Goal: Communication & Community: Answer question/provide support

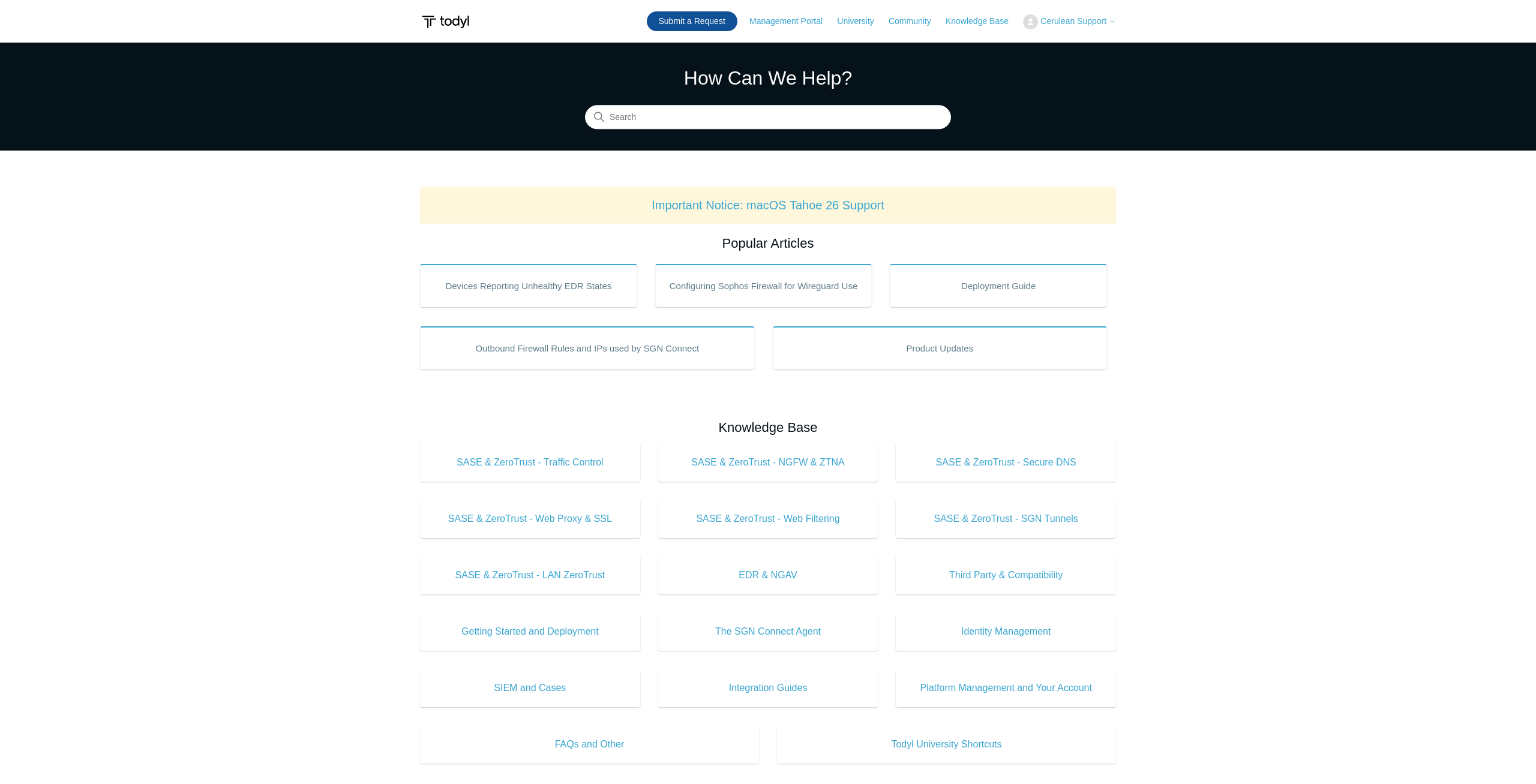
click at [717, 20] on link "Submit a Request" at bounding box center [692, 21] width 91 height 20
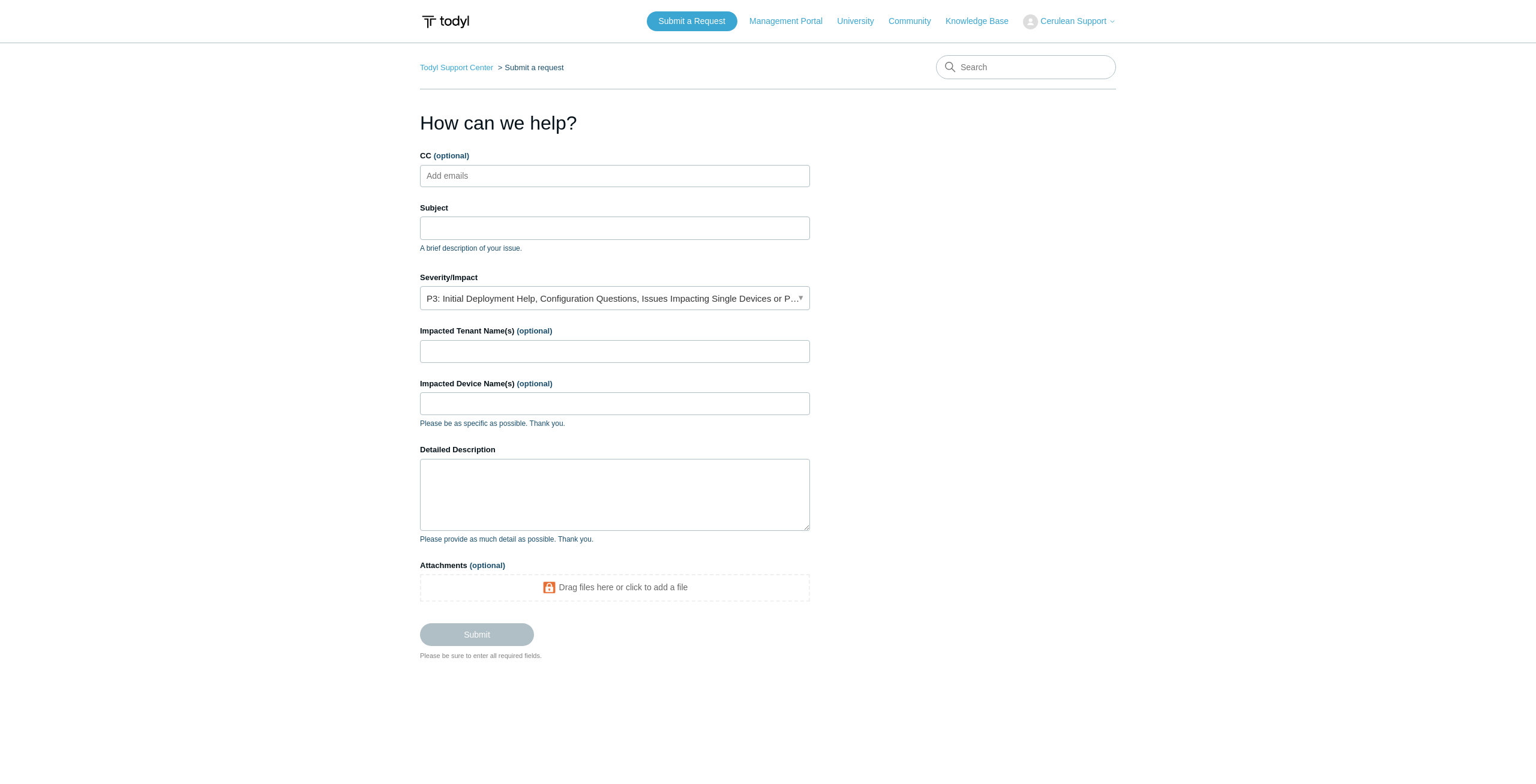
click at [1065, 18] on span "Cerulean Support" at bounding box center [1073, 21] width 66 height 10
click at [1059, 44] on link "My Support Requests" at bounding box center [1082, 47] width 117 height 21
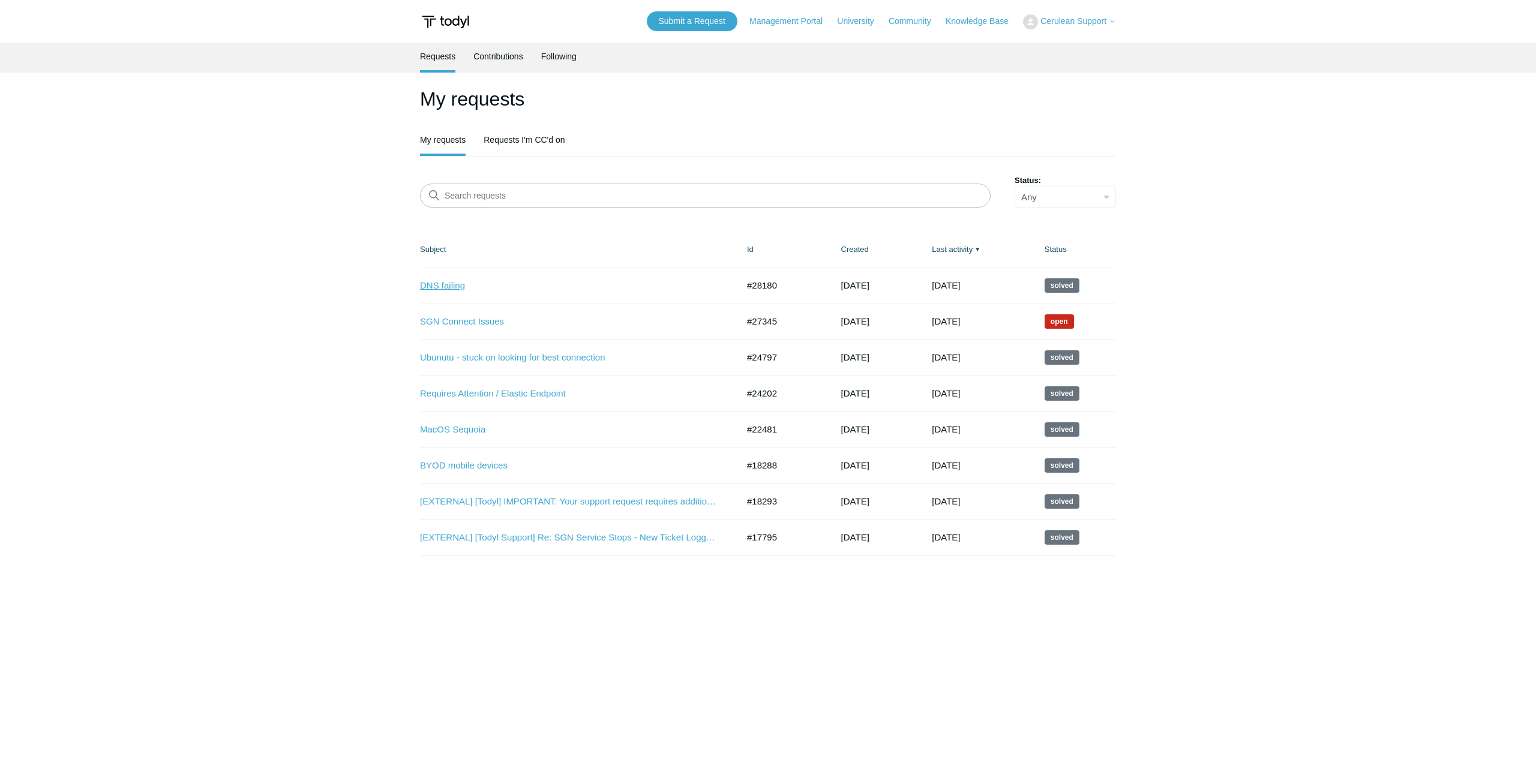
click at [451, 285] on link "DNS failing" at bounding box center [570, 285] width 300 height 14
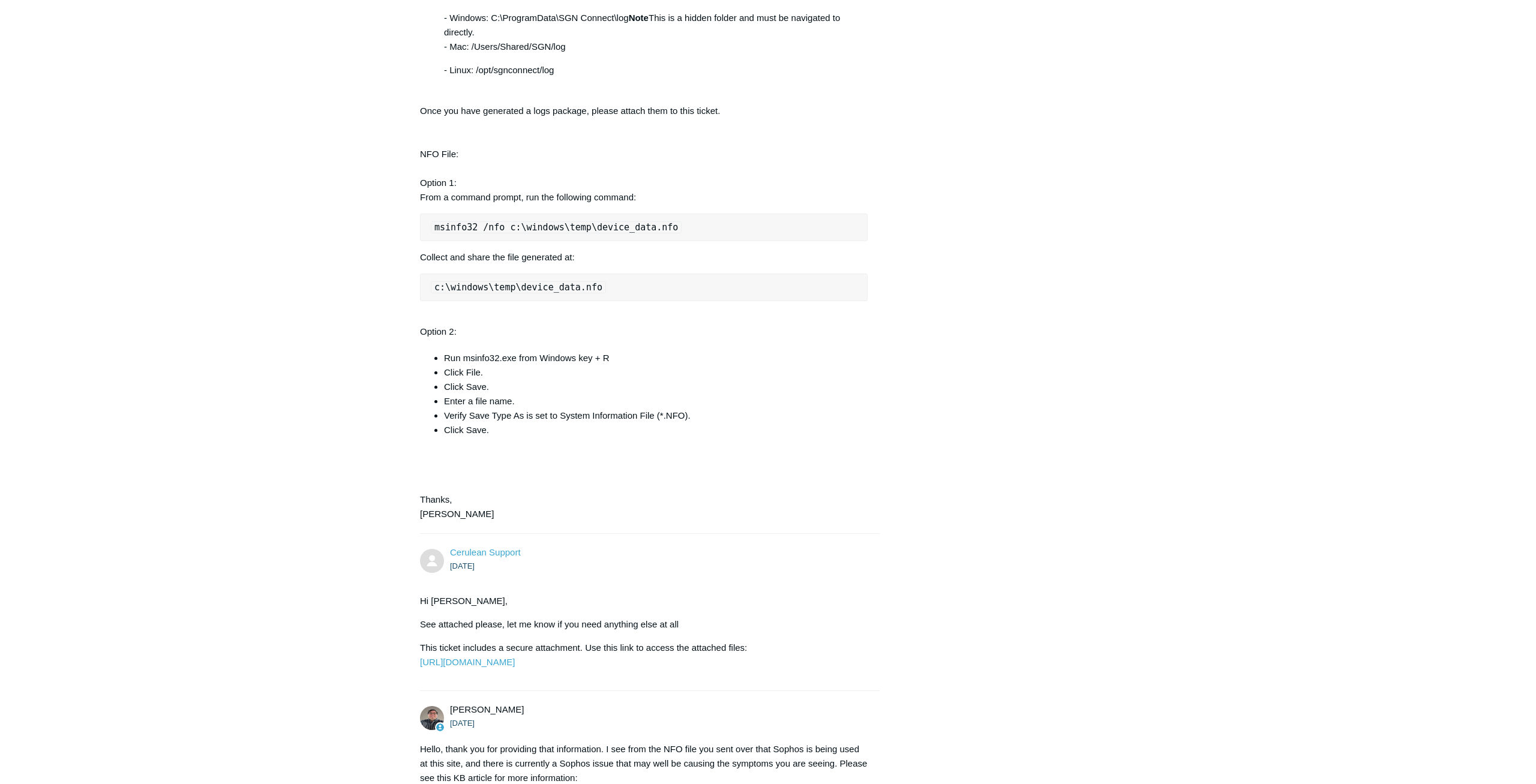
scroll to position [2339, 0]
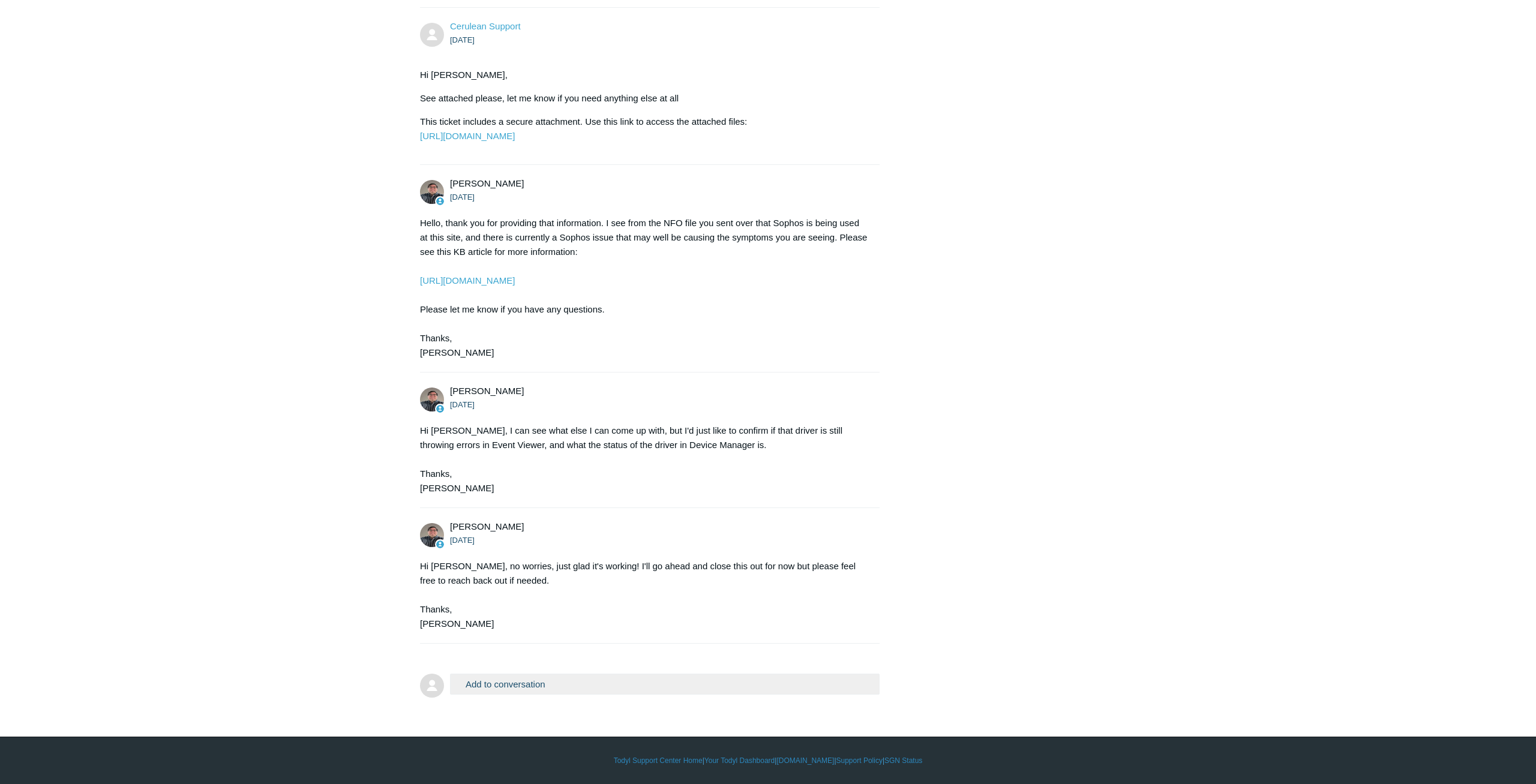
drag, startPoint x: 679, startPoint y: 304, endPoint x: 742, endPoint y: 813, distance: 512.9
click at [566, 681] on button "Add to conversation" at bounding box center [665, 684] width 430 height 21
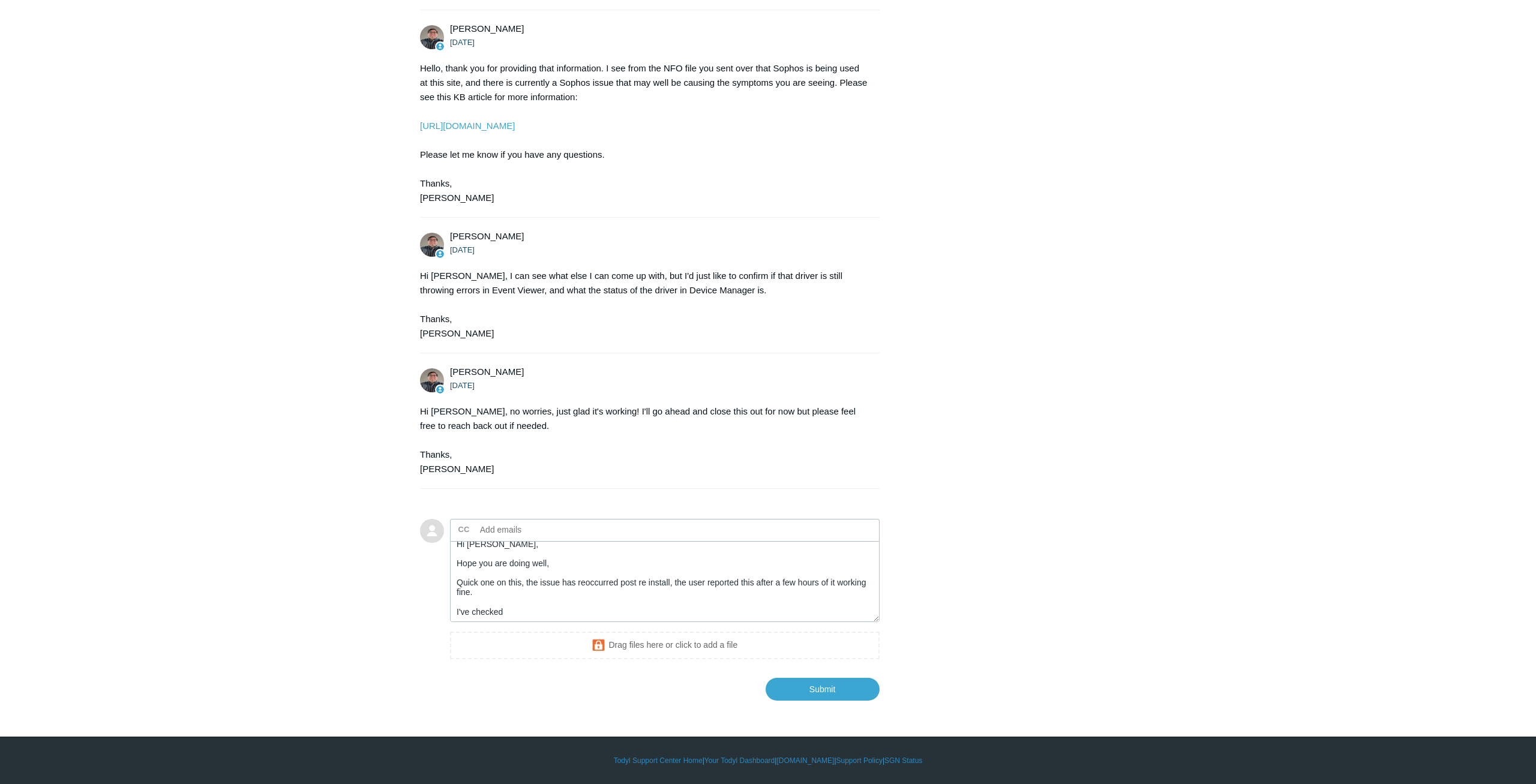
scroll to position [10, 0]
click at [570, 622] on textarea "Hi Matt, Hope you are doing well, Quick one on this, the issue has reoccurred p…" at bounding box center [665, 581] width 430 height 81
click at [546, 622] on textarea "Hi Matt, Hope you are doing well, Quick one on this, the issue has reoccurred p…" at bounding box center [665, 581] width 430 height 81
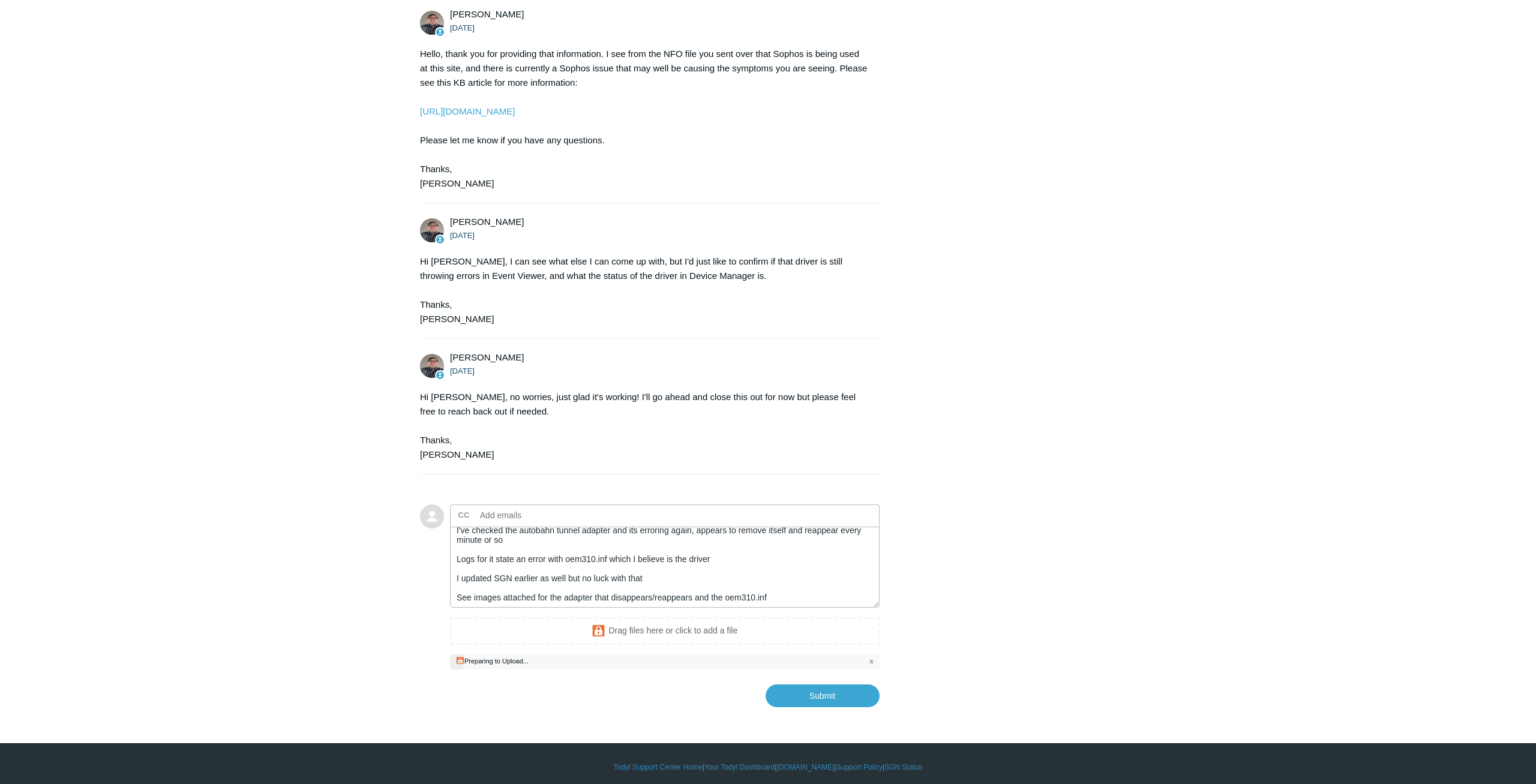
scroll to position [77, 0]
click at [793, 607] on textarea "Hi Matt, Hope you are doing well, Quick one on this, the issue has reoccurred p…" at bounding box center [665, 567] width 430 height 81
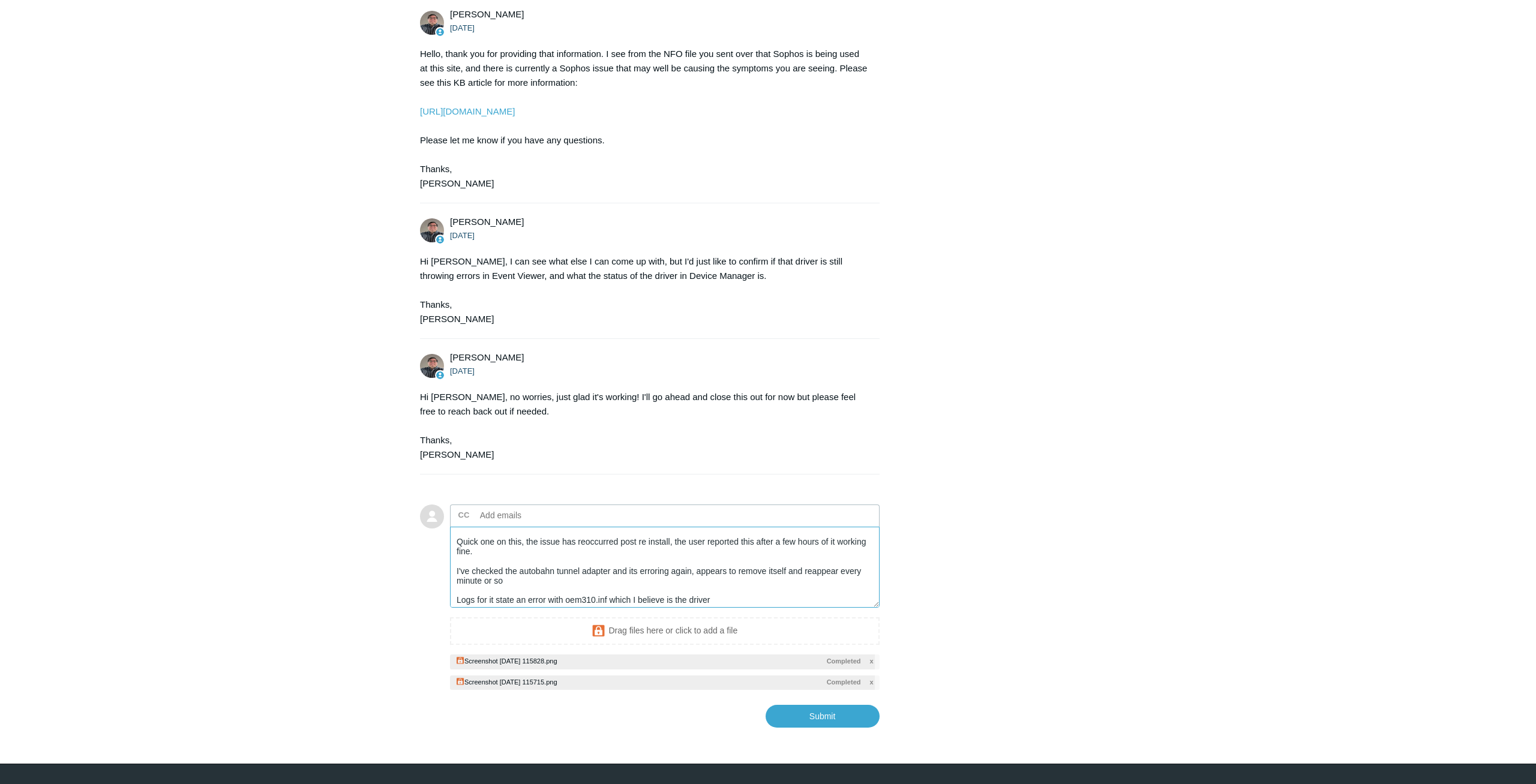
scroll to position [6, 0]
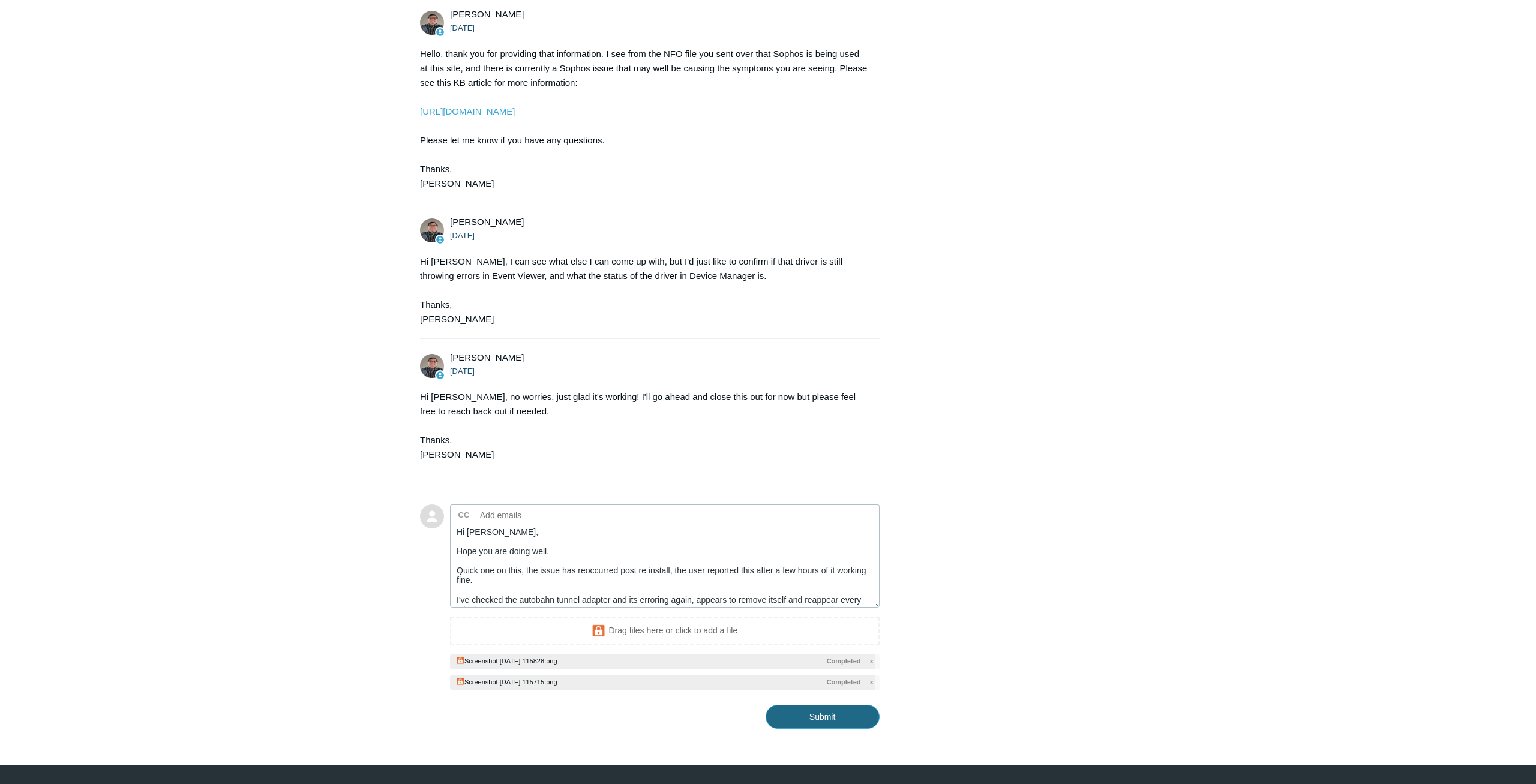
click at [832, 729] on input "Submit" at bounding box center [822, 716] width 114 height 24
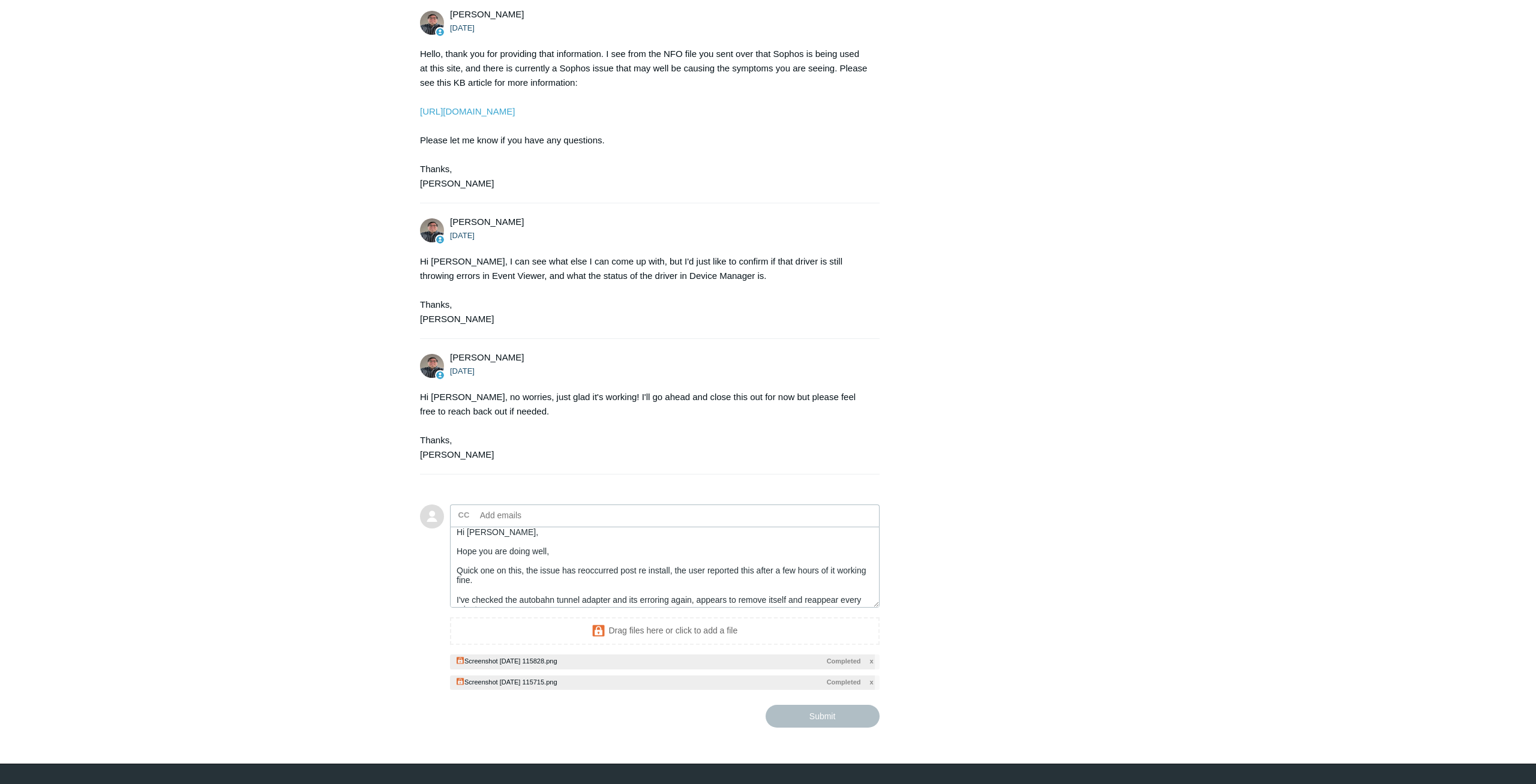
type textarea "Hi Matt, Hope you are doing well, Quick one on this, the issue has reoccurred p…"
